Goal: Information Seeking & Learning: Learn about a topic

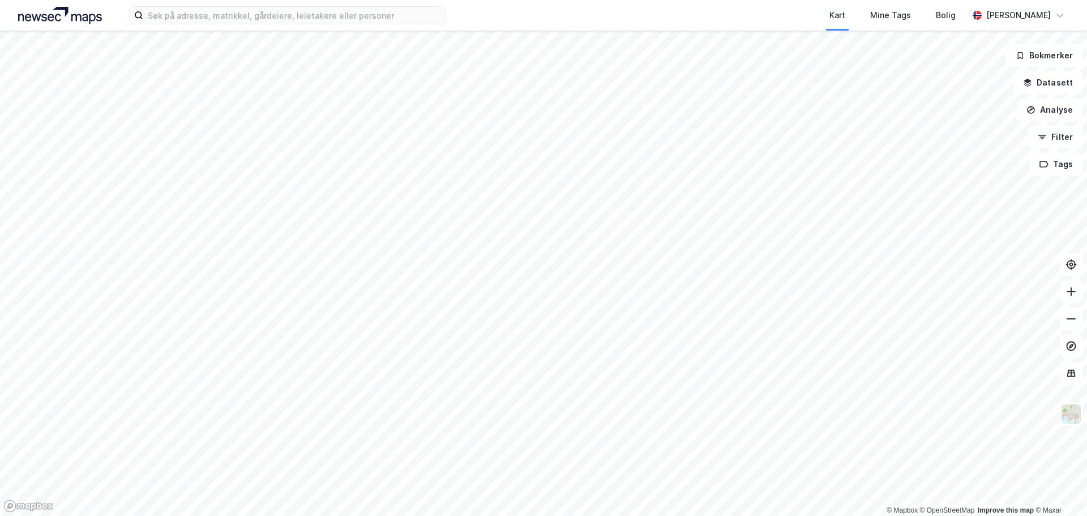
click at [1043, 48] on button "Bokmerker" at bounding box center [1044, 55] width 76 height 23
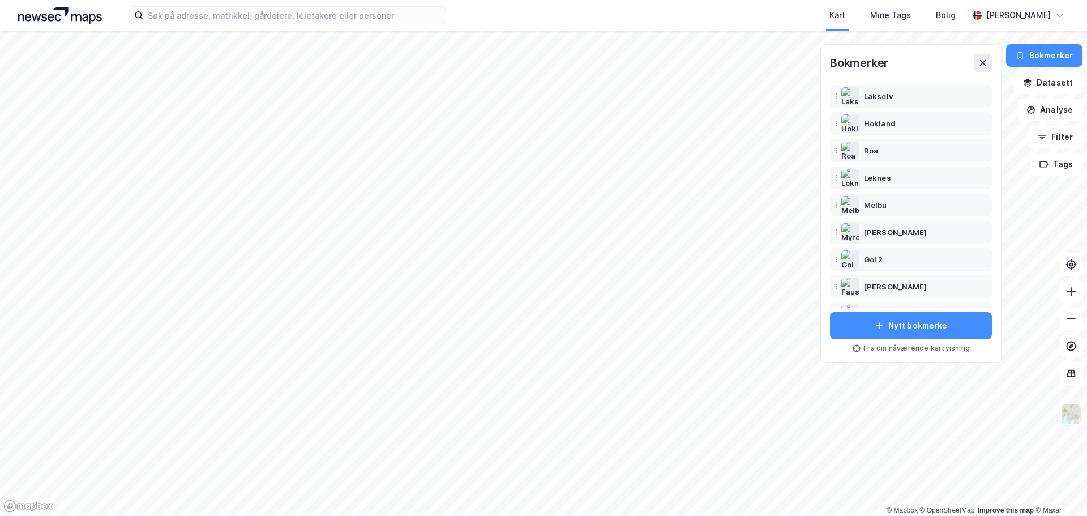
scroll to position [127, 0]
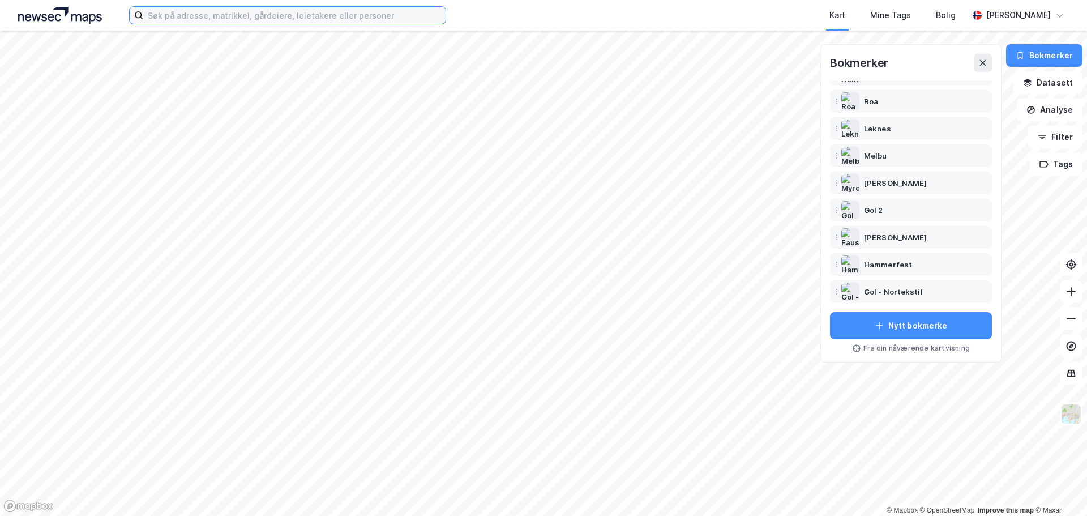
click at [268, 9] on input at bounding box center [294, 15] width 302 height 17
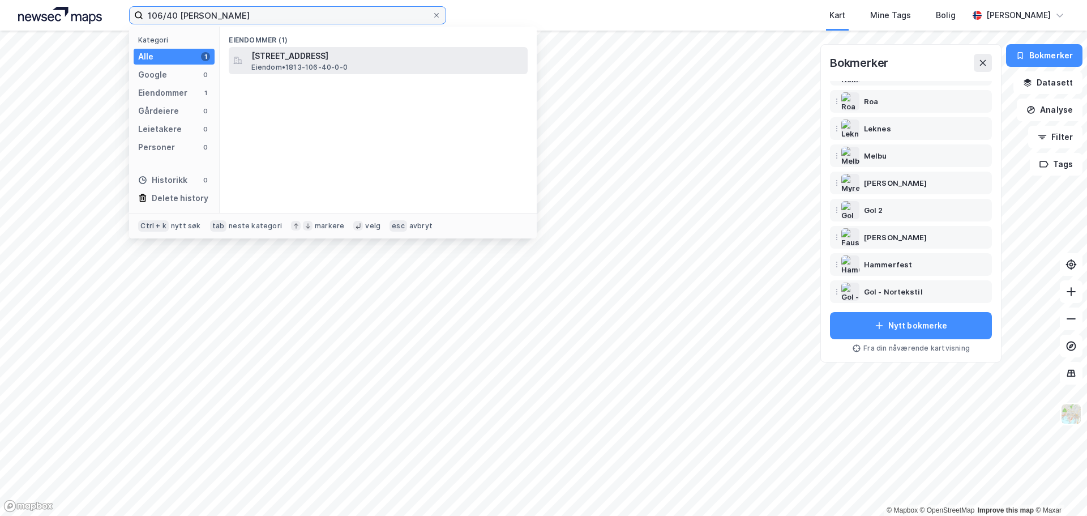
type input "106/40 [PERSON_NAME]"
click at [296, 58] on span "[STREET_ADDRESS]" at bounding box center [387, 56] width 272 height 14
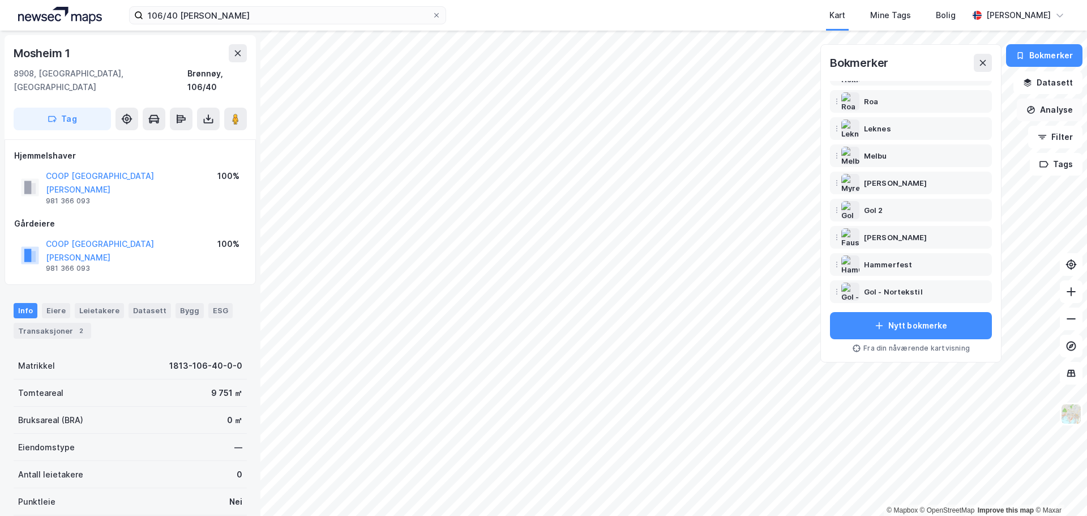
click at [1054, 110] on button "Analyse" at bounding box center [1050, 110] width 66 height 23
click at [940, 139] on div "Tegn område" at bounding box center [944, 134] width 130 height 19
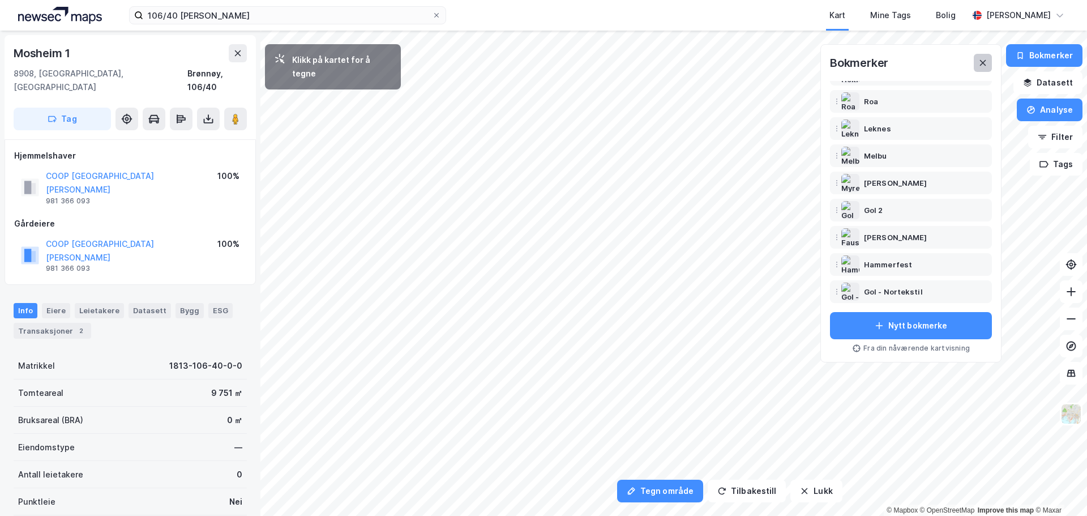
click at [982, 61] on icon at bounding box center [983, 63] width 6 height 6
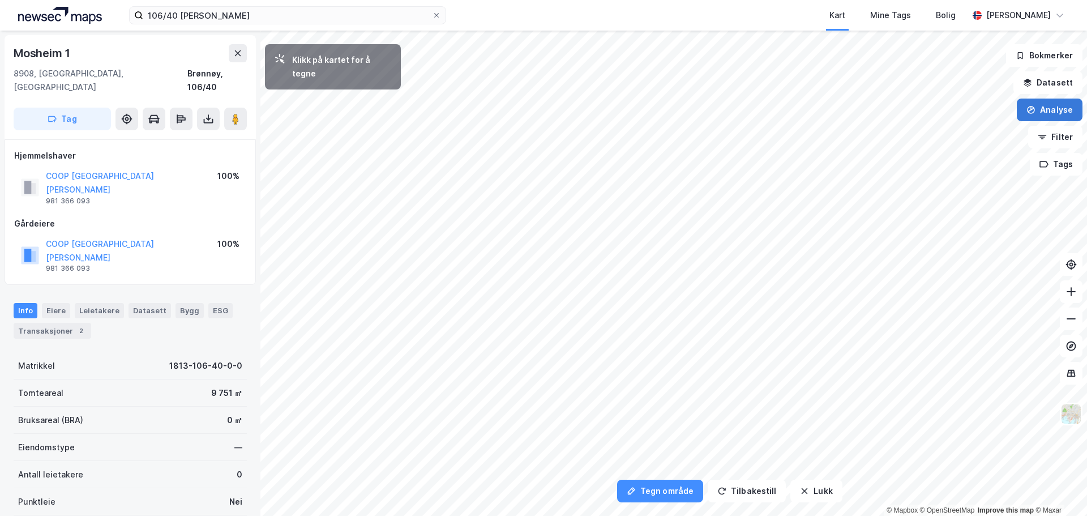
click at [1039, 108] on button "Analyse" at bounding box center [1050, 110] width 66 height 23
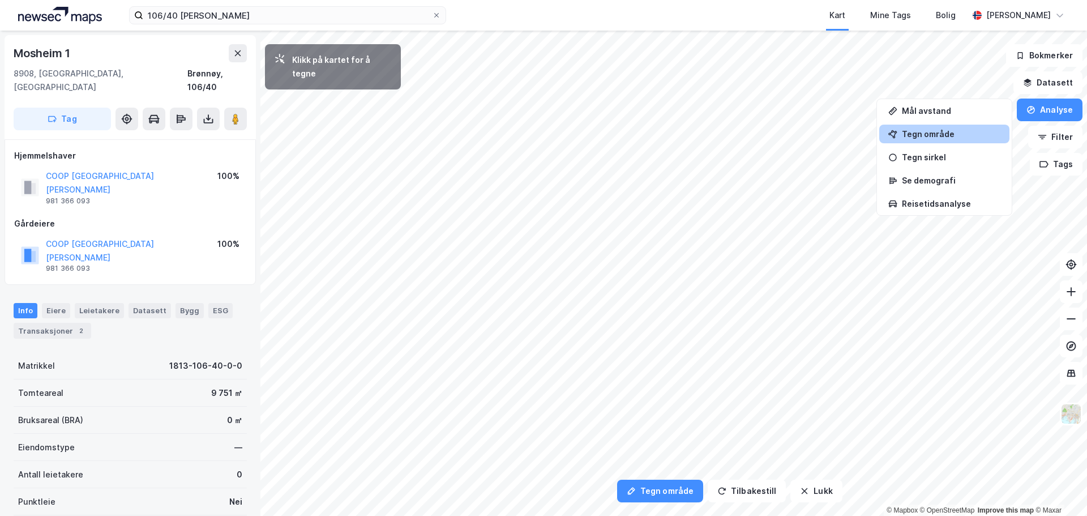
click at [923, 137] on div "Tegn område" at bounding box center [951, 134] width 99 height 10
